Goal: Information Seeking & Learning: Learn about a topic

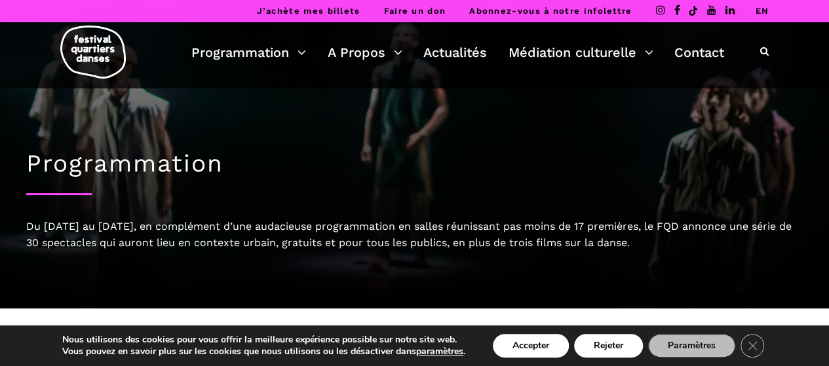
click at [600, 343] on button "Rejeter" at bounding box center [608, 346] width 69 height 24
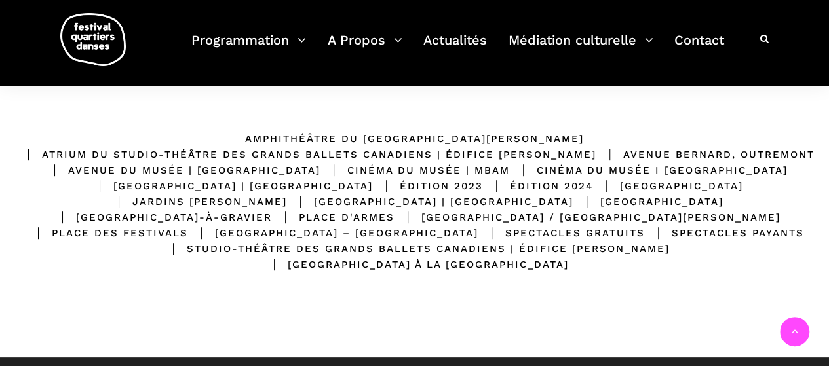
scroll to position [262, 0]
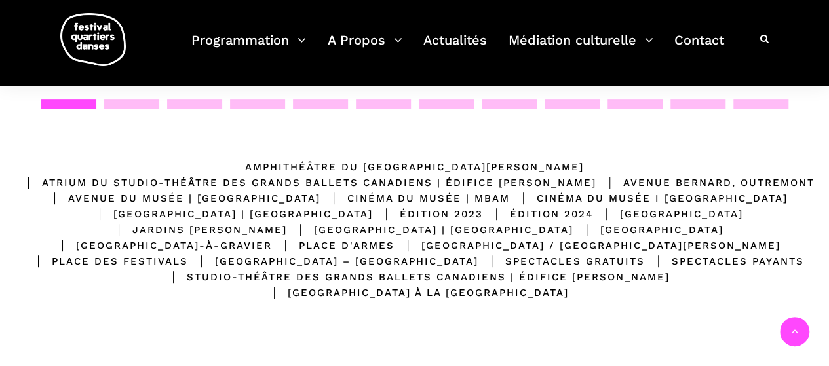
click at [596, 183] on div "Avenue Bernard, Outremont" at bounding box center [705, 183] width 218 height 16
click at [596, 182] on div "Avenue Bernard, Outremont" at bounding box center [705, 183] width 218 height 16
click at [568, 259] on div "Spectacles gratuits" at bounding box center [562, 262] width 166 height 16
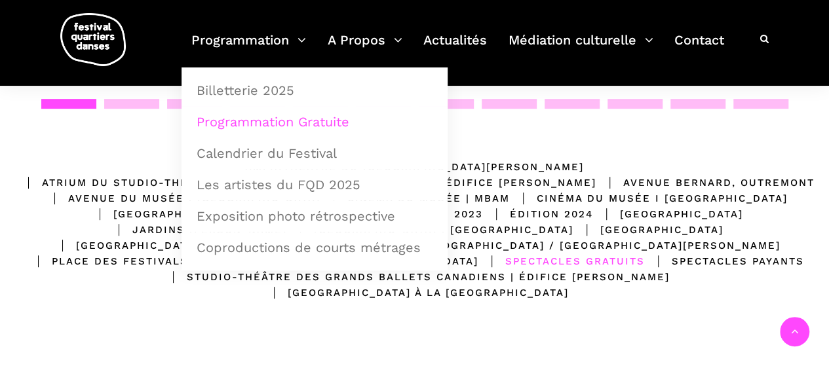
click at [290, 123] on link "Programmation Gratuite" at bounding box center [315, 122] width 252 height 30
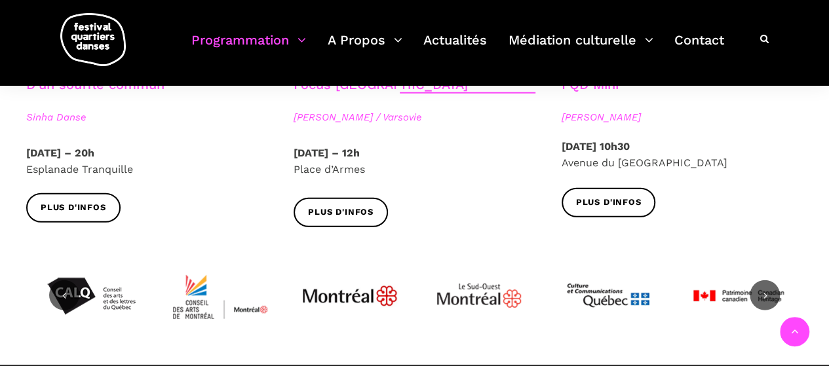
scroll to position [1639, 0]
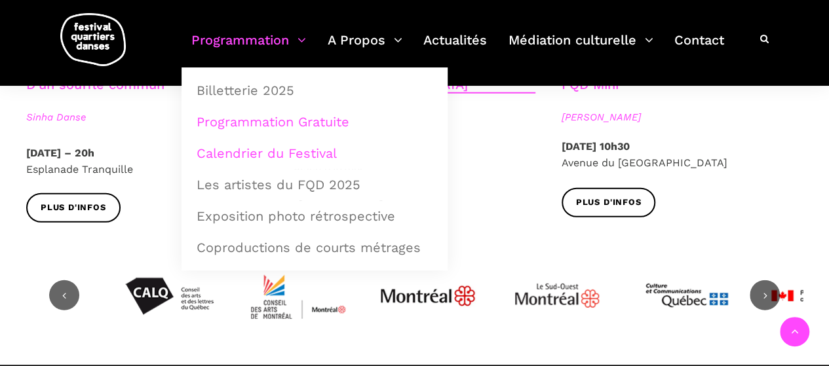
click at [294, 153] on link "Calendrier du Festival" at bounding box center [315, 153] width 252 height 30
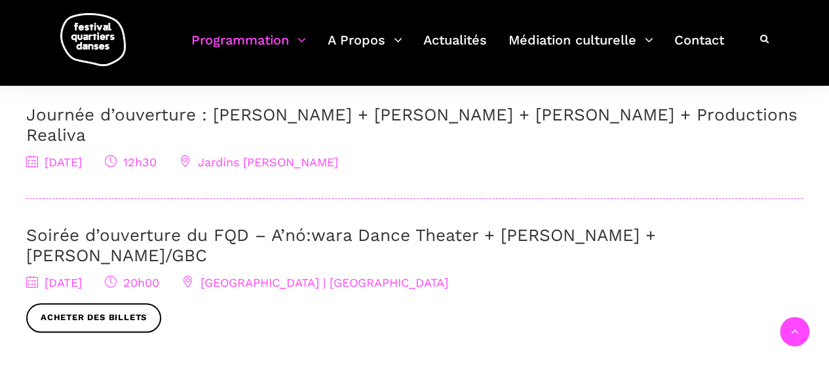
scroll to position [328, 0]
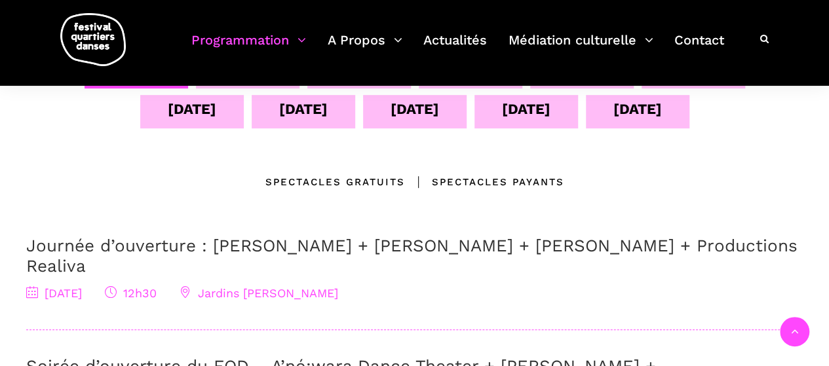
click at [295, 183] on div "Spectacles gratuits" at bounding box center [335, 182] width 140 height 16
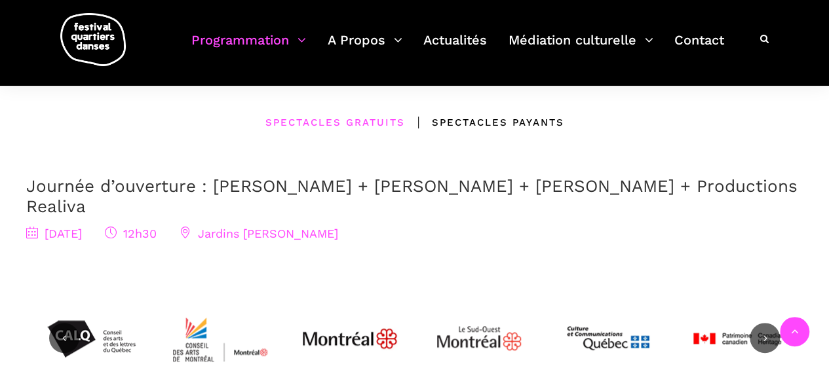
scroll to position [393, 0]
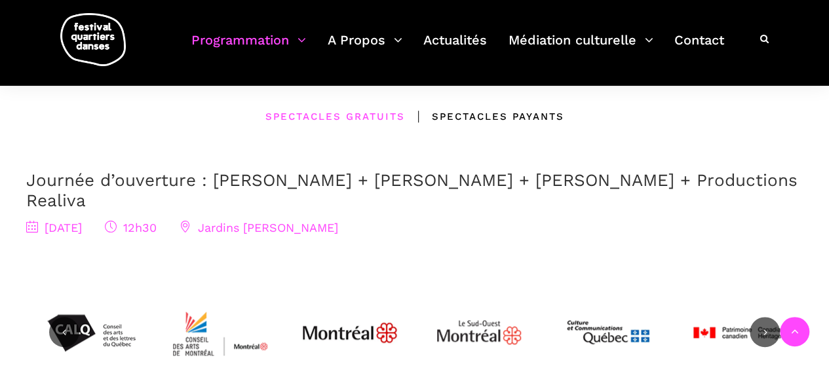
click at [488, 117] on div "Spectacles Payants" at bounding box center [484, 117] width 159 height 16
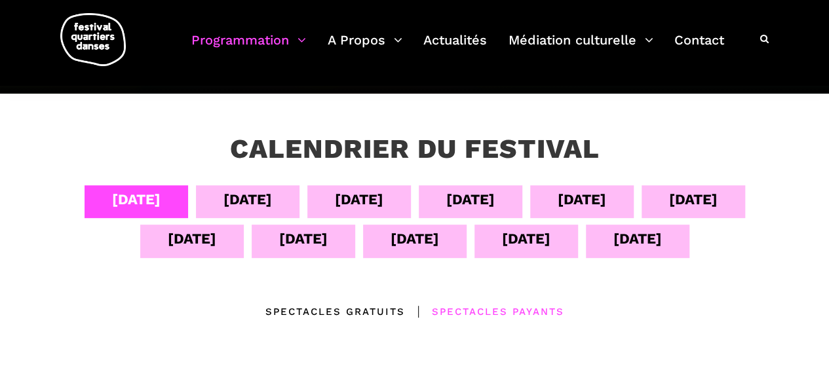
scroll to position [197, 0]
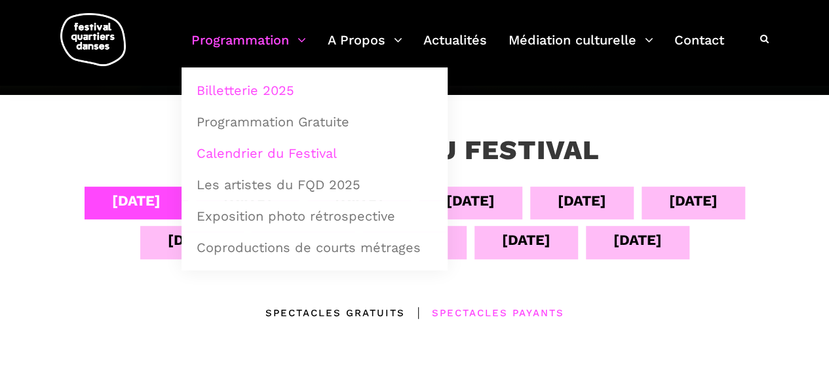
click at [269, 88] on link "Billetterie 2025" at bounding box center [315, 90] width 252 height 30
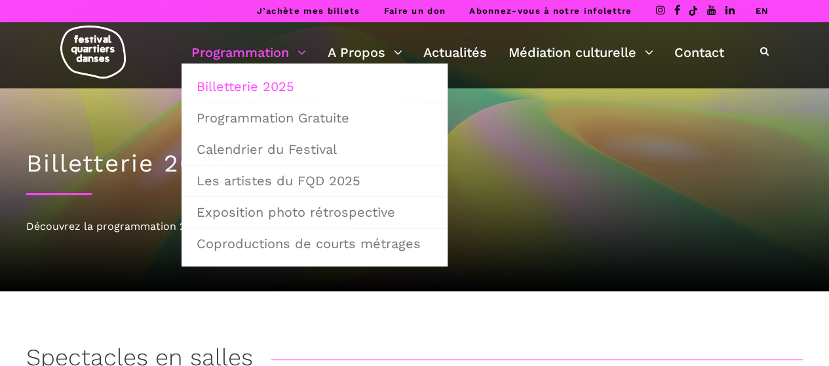
click at [263, 43] on link "Programmation" at bounding box center [248, 52] width 115 height 22
click at [234, 206] on link "Exposition photo rétrospective" at bounding box center [315, 212] width 252 height 30
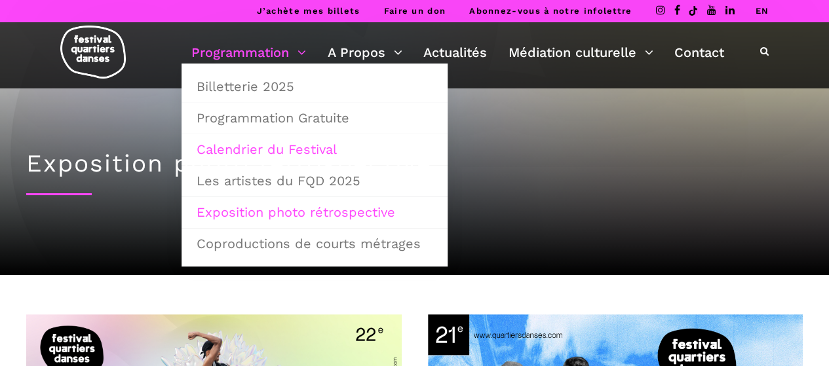
click at [282, 150] on link "Calendrier du Festival" at bounding box center [315, 149] width 252 height 30
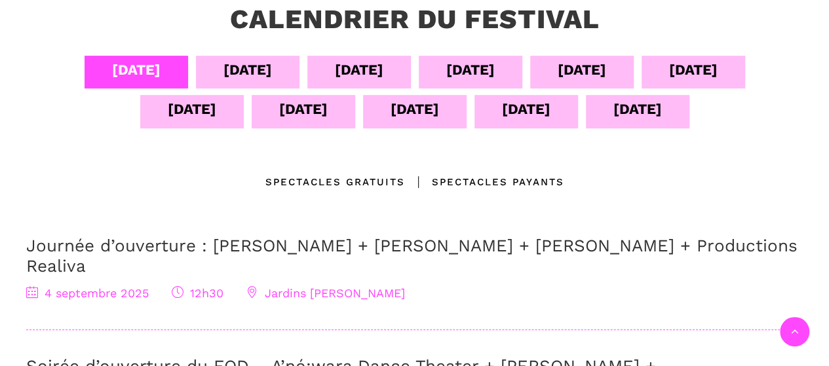
click at [252, 73] on div "[DATE]" at bounding box center [248, 69] width 49 height 23
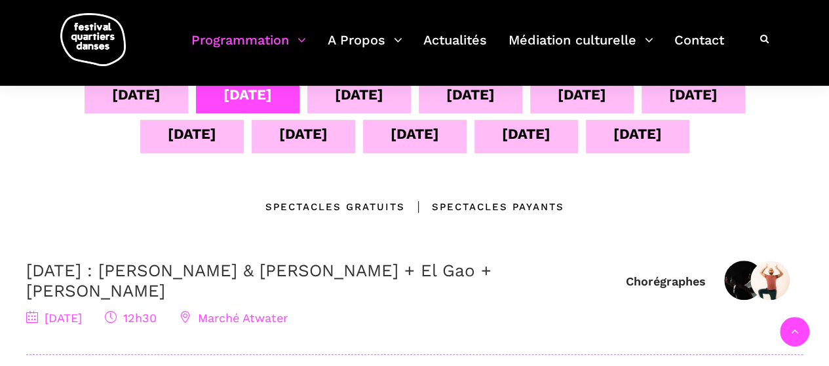
scroll to position [262, 0]
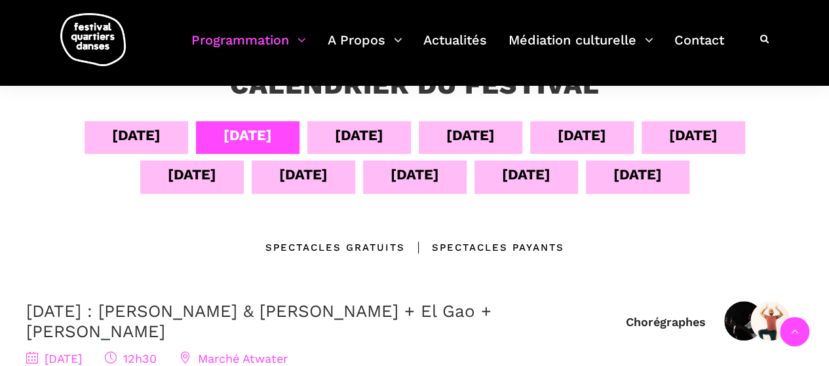
click at [361, 136] on div "06 sept" at bounding box center [359, 135] width 49 height 23
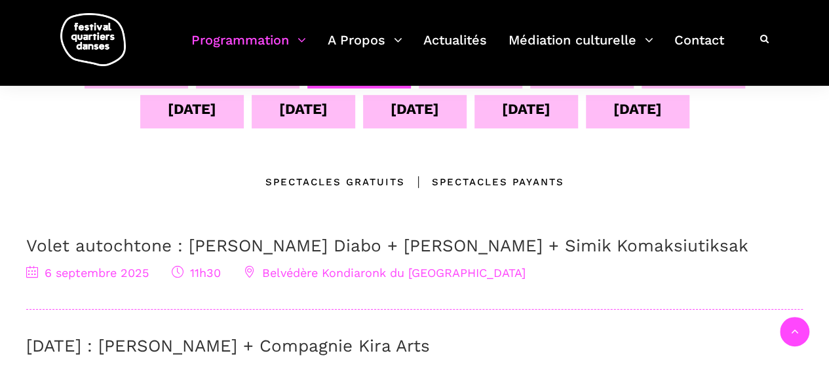
scroll to position [197, 0]
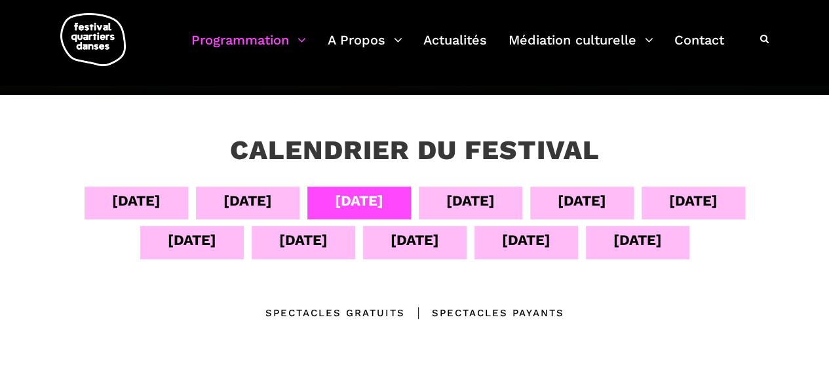
click at [463, 203] on div "07 sept" at bounding box center [470, 200] width 49 height 23
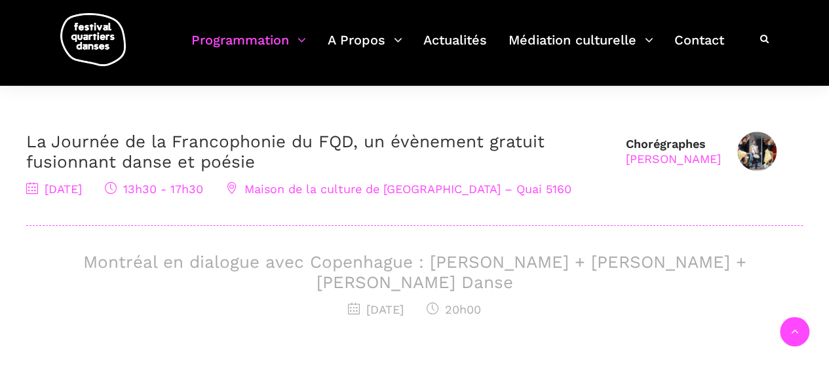
scroll to position [262, 0]
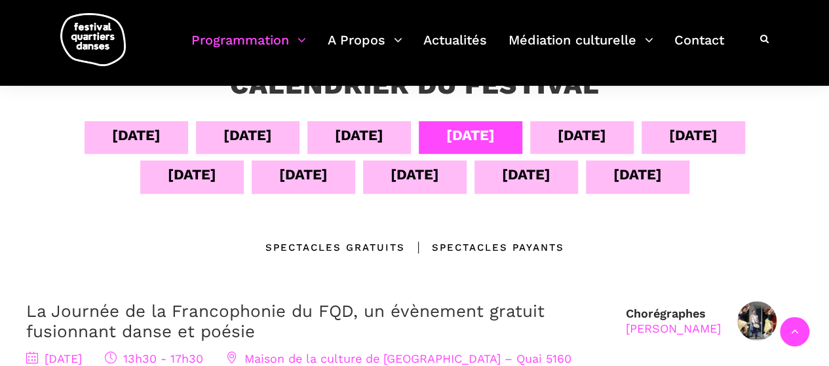
click at [573, 138] on div "08 sept" at bounding box center [582, 135] width 49 height 23
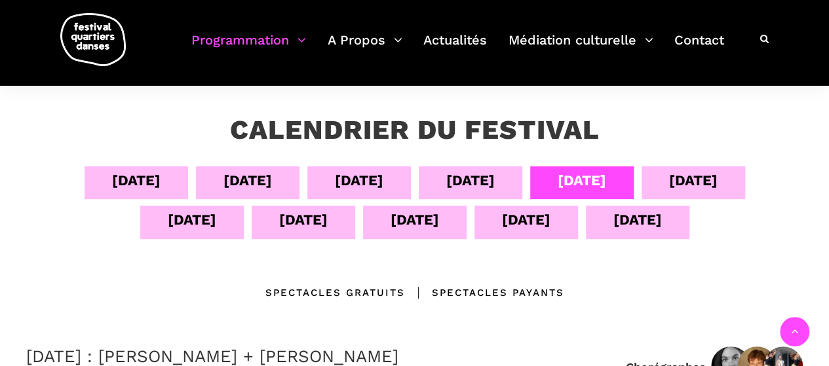
scroll to position [197, 0]
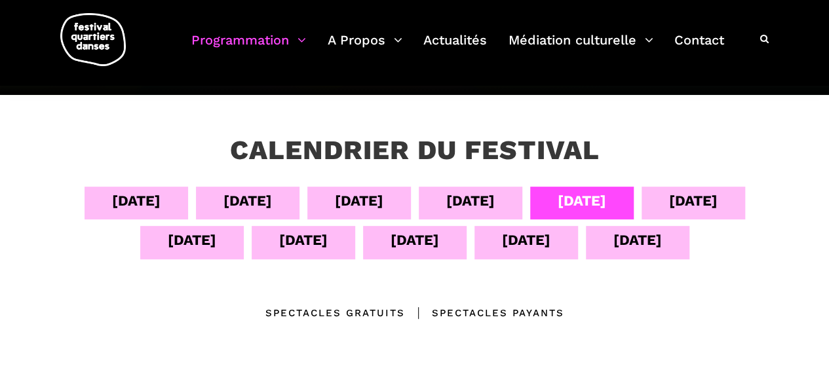
click at [687, 197] on div "09 sept" at bounding box center [693, 200] width 49 height 23
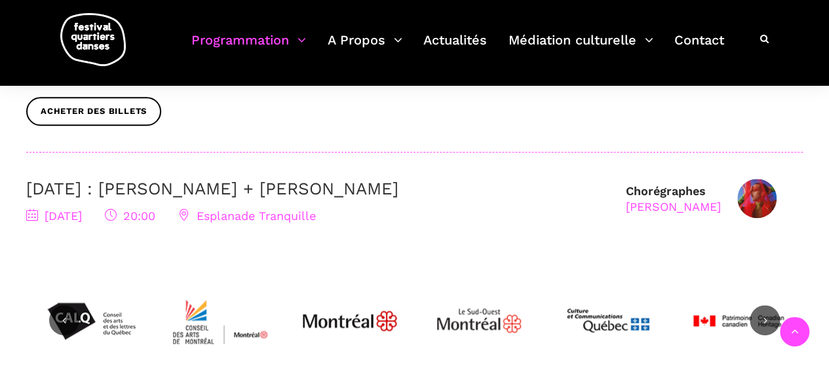
scroll to position [262, 0]
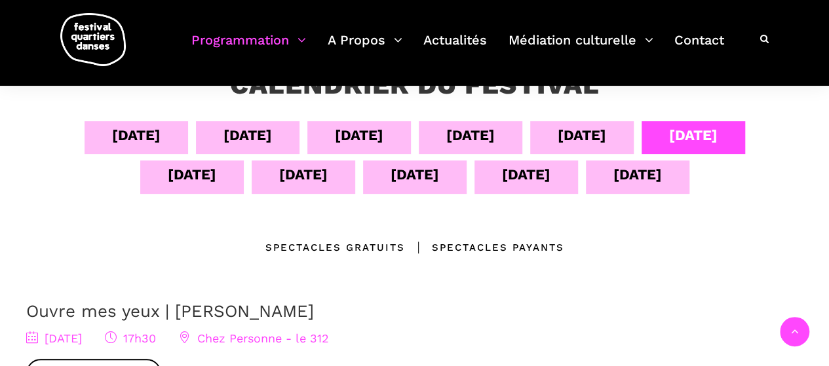
click at [214, 176] on div "10 sept" at bounding box center [192, 177] width 104 height 33
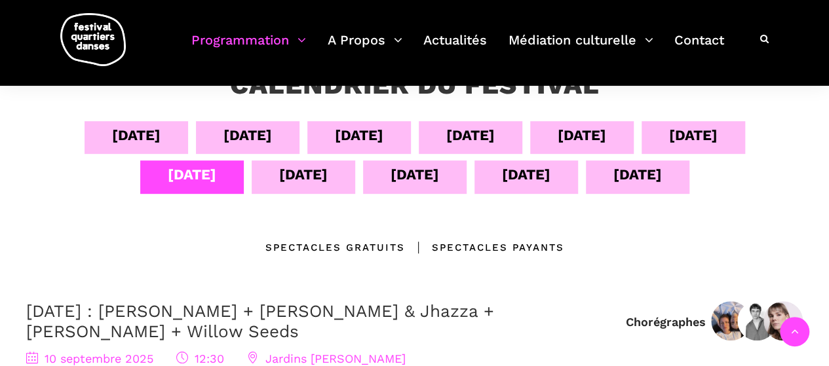
click at [321, 184] on div "11 sept" at bounding box center [303, 174] width 49 height 23
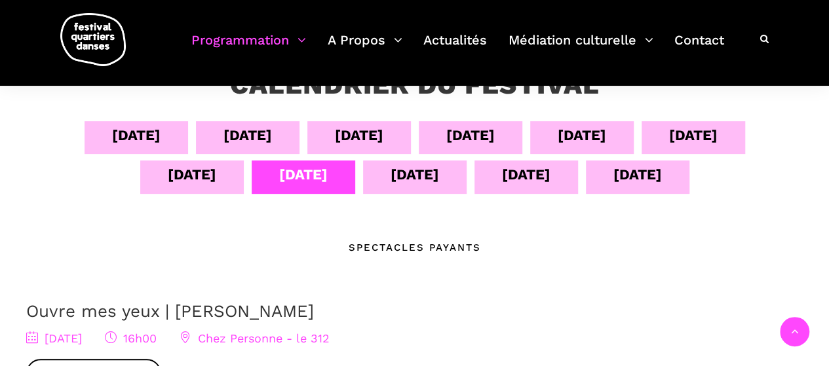
click at [415, 175] on div "12 sept" at bounding box center [415, 174] width 49 height 23
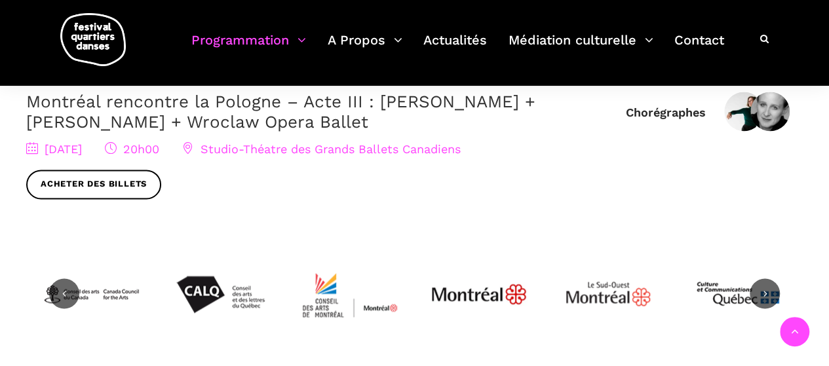
scroll to position [328, 0]
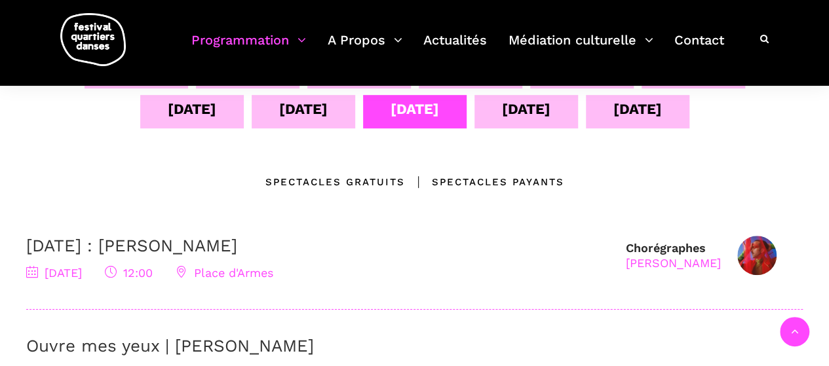
click at [515, 120] on div "13 sept" at bounding box center [526, 109] width 49 height 23
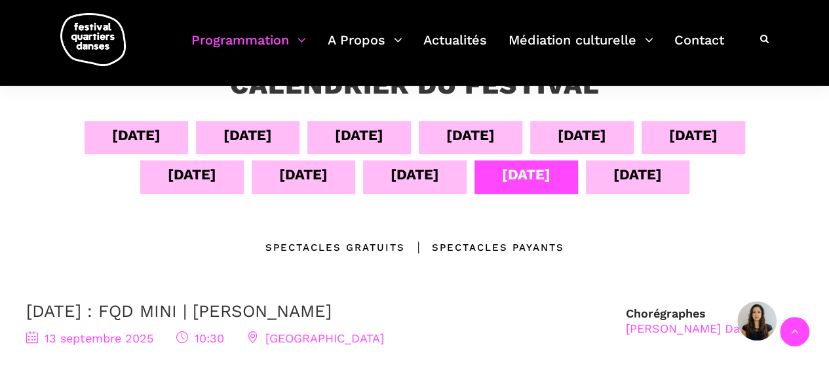
scroll to position [262, 0]
click at [607, 172] on div "14 sept" at bounding box center [638, 177] width 104 height 33
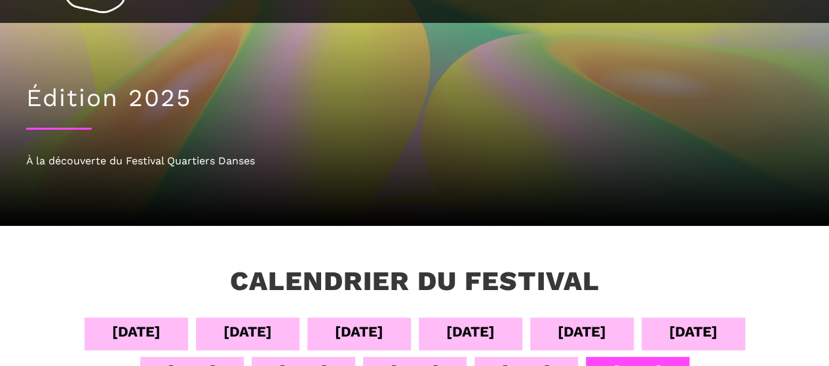
scroll to position [0, 0]
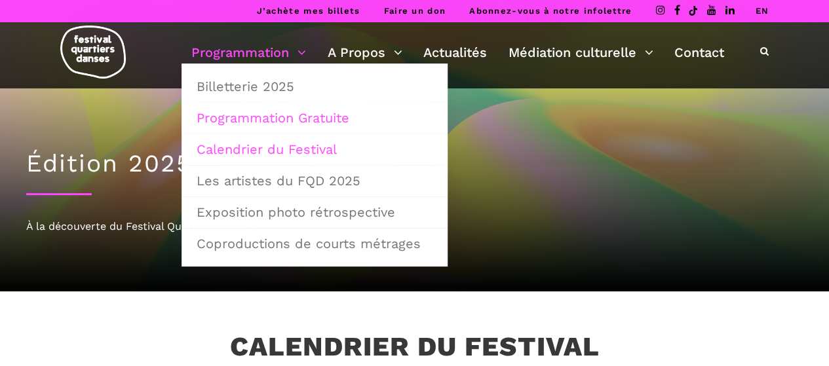
click at [253, 118] on link "Programmation Gratuite" at bounding box center [315, 118] width 252 height 30
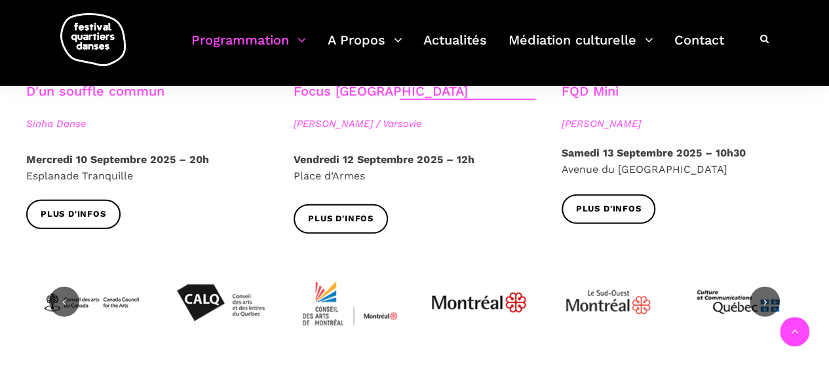
scroll to position [1704, 0]
